Goal: Task Accomplishment & Management: Use online tool/utility

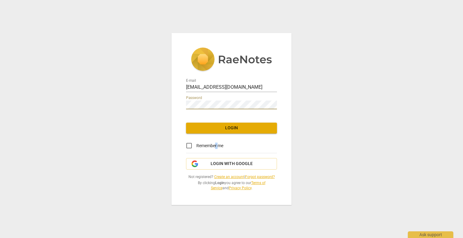
drag, startPoint x: 218, startPoint y: 146, endPoint x: 216, endPoint y: 150, distance: 4.2
click at [216, 150] on label "Remember me" at bounding box center [203, 146] width 42 height 15
drag, startPoint x: 216, startPoint y: 150, endPoint x: 192, endPoint y: 146, distance: 24.3
click at [191, 146] on input "Remember me" at bounding box center [189, 146] width 15 height 15
checkbox input "true"
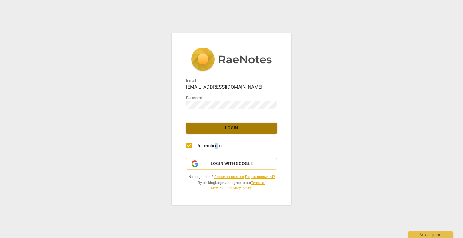
click at [234, 129] on span "Login" at bounding box center [231, 128] width 81 height 6
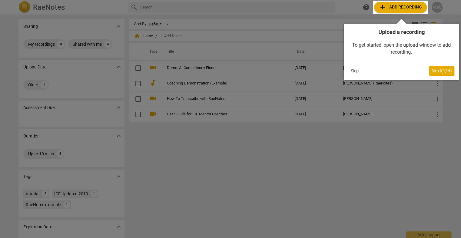
click at [405, 8] on div at bounding box center [400, 7] width 55 height 13
click at [392, 7] on div at bounding box center [400, 7] width 55 height 13
click at [436, 67] on button "Next ( 1 / 3 )" at bounding box center [441, 71] width 25 height 10
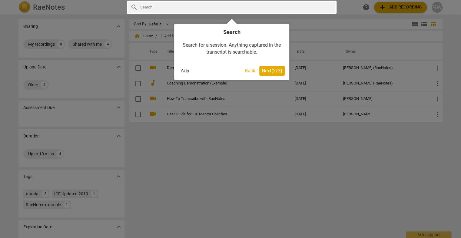
click at [273, 70] on span "Next ( 2 / 3 )" at bounding box center [272, 71] width 21 height 6
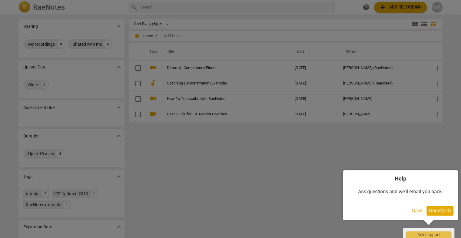
click at [437, 212] on span "Done ( 3 / 3 )" at bounding box center [440, 211] width 22 height 6
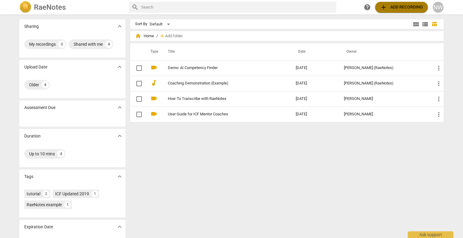
click at [398, 9] on span "add Add recording" at bounding box center [401, 7] width 43 height 7
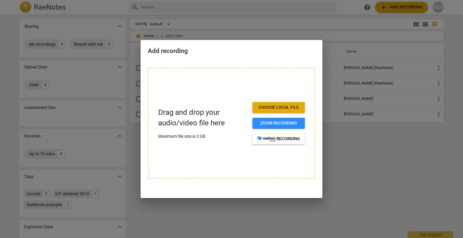
click at [283, 107] on span "Choose local file" at bounding box center [278, 108] width 43 height 6
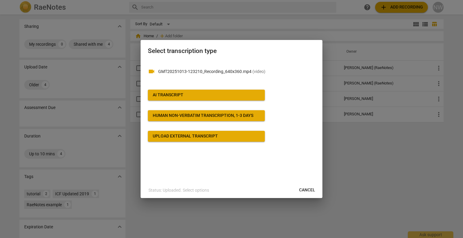
click at [216, 136] on div "Upload external transcript" at bounding box center [185, 136] width 65 height 6
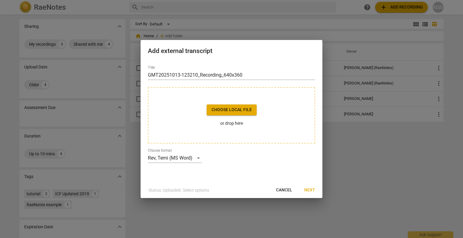
click at [279, 190] on span "Cancel" at bounding box center [284, 190] width 16 height 6
click at [198, 158] on div "Rev, Temi (MS Word)" at bounding box center [175, 158] width 54 height 10
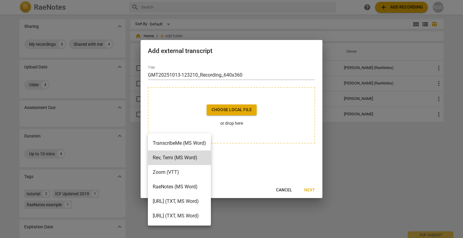
click at [239, 160] on div at bounding box center [231, 119] width 463 height 238
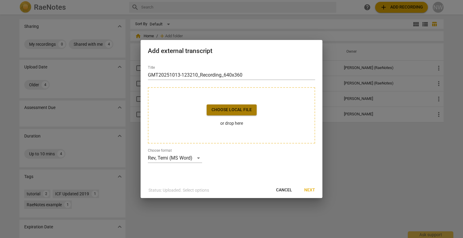
click at [221, 107] on span "Choose local file" at bounding box center [232, 110] width 40 height 6
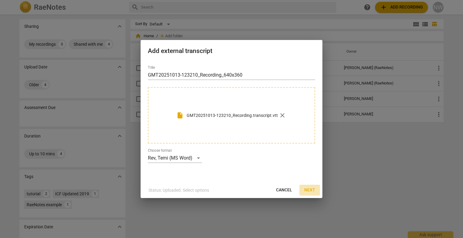
click at [308, 190] on span "Next" at bounding box center [309, 190] width 11 height 6
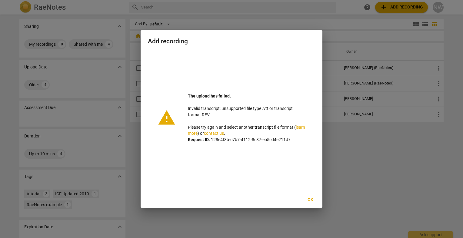
click at [309, 200] on span "Ok" at bounding box center [311, 200] width 10 height 6
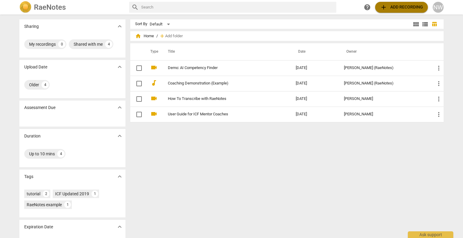
click at [383, 7] on span "add" at bounding box center [383, 7] width 7 height 7
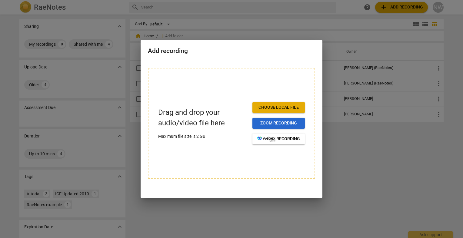
click at [276, 123] on span "Zoom recording" at bounding box center [278, 123] width 43 height 6
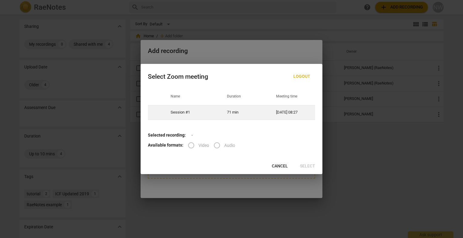
click at [210, 112] on td "Session #1" at bounding box center [191, 112] width 56 height 15
radio input "true"
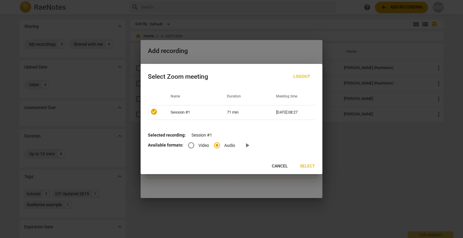
click at [191, 146] on input "Video" at bounding box center [191, 145] width 15 height 15
radio input "true"
click at [307, 167] on span "Select" at bounding box center [307, 166] width 15 height 6
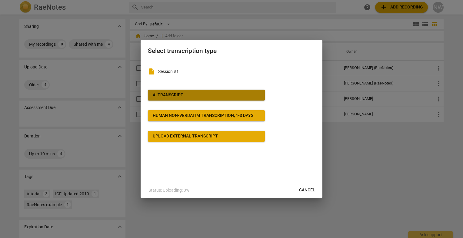
click at [212, 94] on span "AI Transcript" at bounding box center [206, 95] width 107 height 6
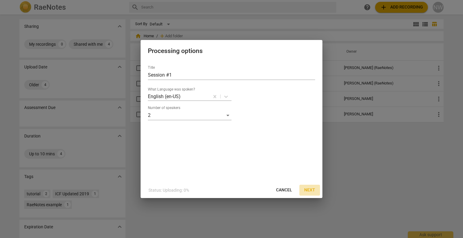
click at [309, 191] on span "Next" at bounding box center [309, 190] width 11 height 6
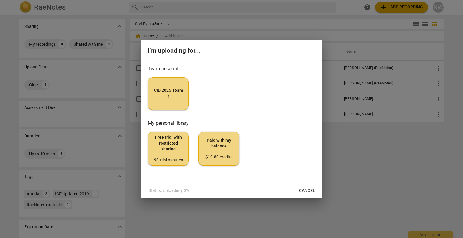
click at [161, 93] on span "CID 2025 Team 4" at bounding box center [168, 94] width 31 height 12
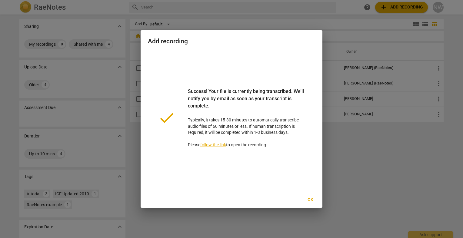
click at [312, 202] on span "Ok" at bounding box center [311, 200] width 10 height 6
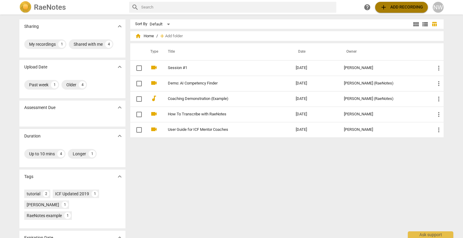
click at [389, 7] on span "add Add recording" at bounding box center [401, 7] width 43 height 7
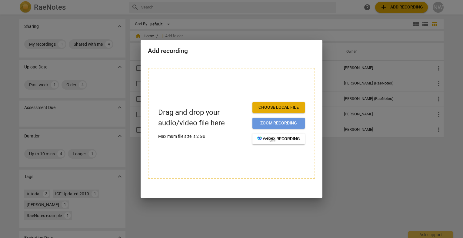
click at [277, 122] on span "Zoom recording" at bounding box center [278, 123] width 43 height 6
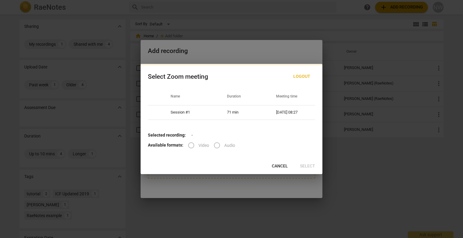
click at [192, 146] on label "Video" at bounding box center [196, 145] width 25 height 15
click at [212, 117] on td "Session #1" at bounding box center [191, 112] width 56 height 15
radio input "true"
click at [192, 145] on input "Video" at bounding box center [191, 145] width 15 height 15
radio input "true"
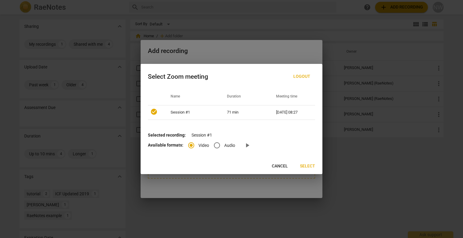
click at [308, 166] on span "Select" at bounding box center [307, 166] width 15 height 6
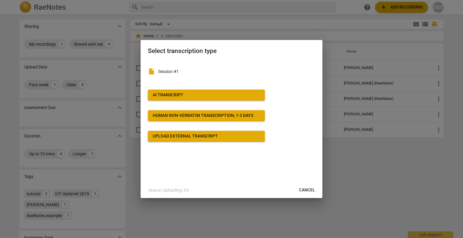
click at [216, 117] on div "Human non-verbatim transcription, 1-3 days" at bounding box center [203, 116] width 101 height 6
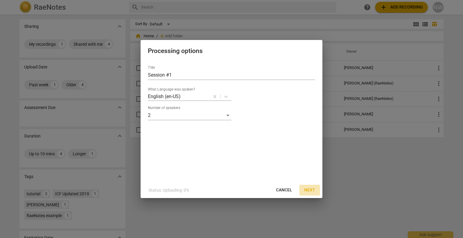
click at [310, 192] on span "Next" at bounding box center [309, 190] width 11 height 6
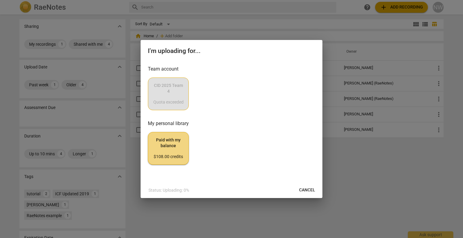
click at [170, 146] on span "Paid with my balance $108.00 credits" at bounding box center [168, 148] width 31 height 23
click at [303, 190] on span "Cancel" at bounding box center [307, 190] width 16 height 6
click at [308, 189] on span "Cancel" at bounding box center [307, 190] width 16 height 6
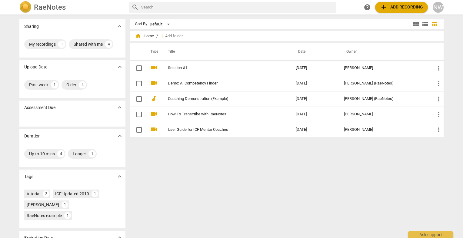
click at [385, 6] on span "add" at bounding box center [383, 7] width 7 height 7
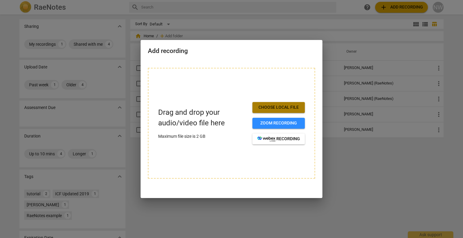
click at [272, 106] on span "Choose local file" at bounding box center [278, 108] width 43 height 6
click at [397, 175] on div at bounding box center [231, 119] width 463 height 238
